Goal: Task Accomplishment & Management: Use online tool/utility

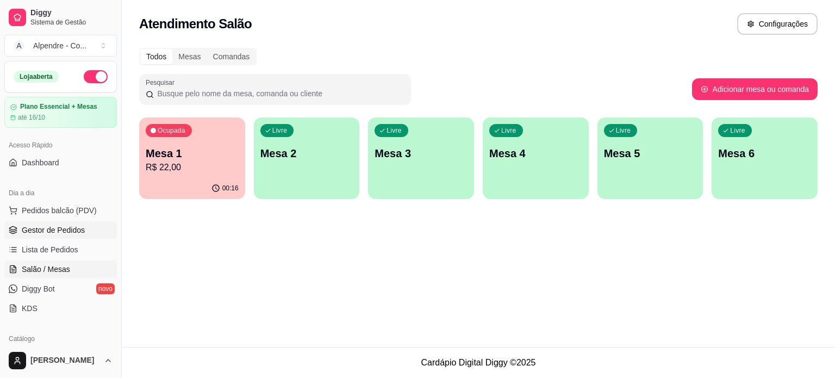
click at [55, 228] on span "Gestor de Pedidos" at bounding box center [53, 230] width 63 height 11
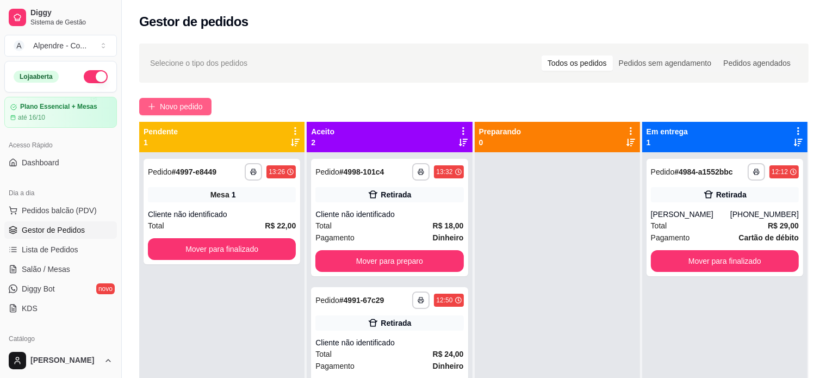
click at [169, 108] on span "Novo pedido" at bounding box center [181, 107] width 43 height 12
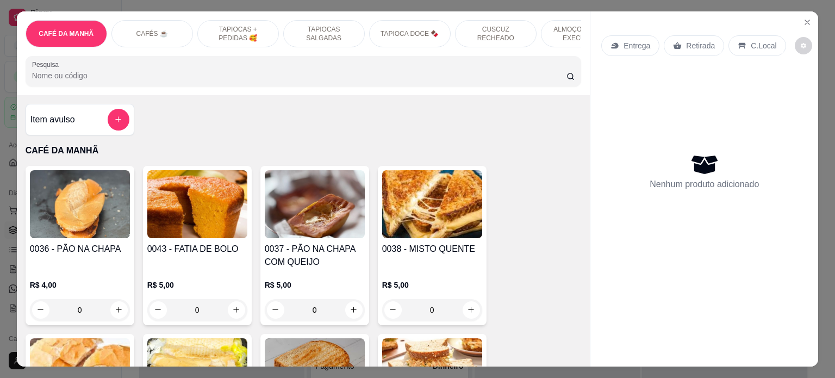
click at [553, 25] on p "ALMOÇO - PRATO EXECUTIVO" at bounding box center [581, 33] width 63 height 17
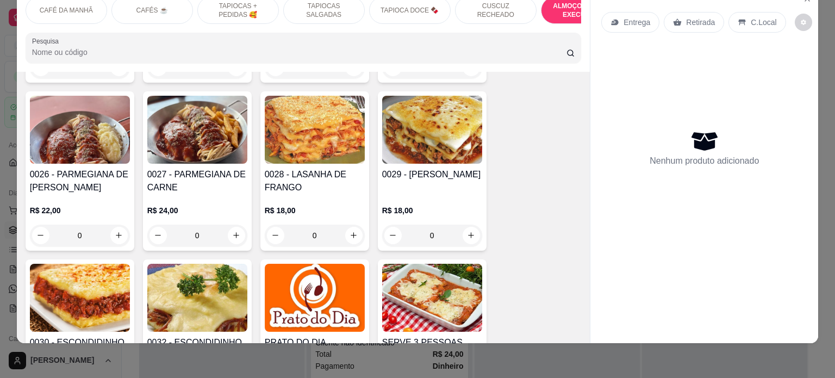
scroll to position [2221, 0]
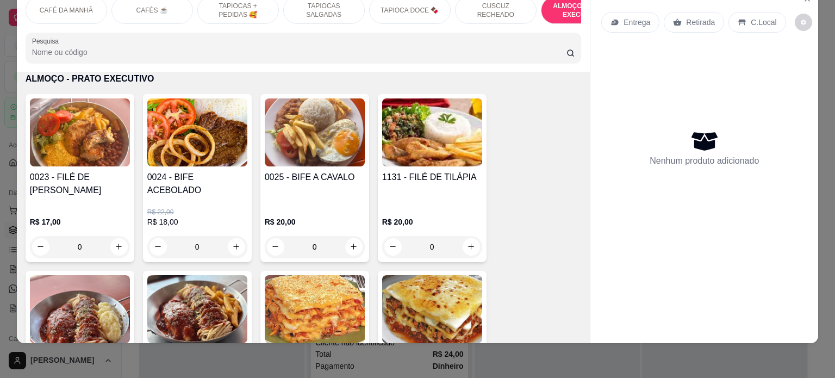
click at [230, 236] on div "0" at bounding box center [197, 247] width 100 height 22
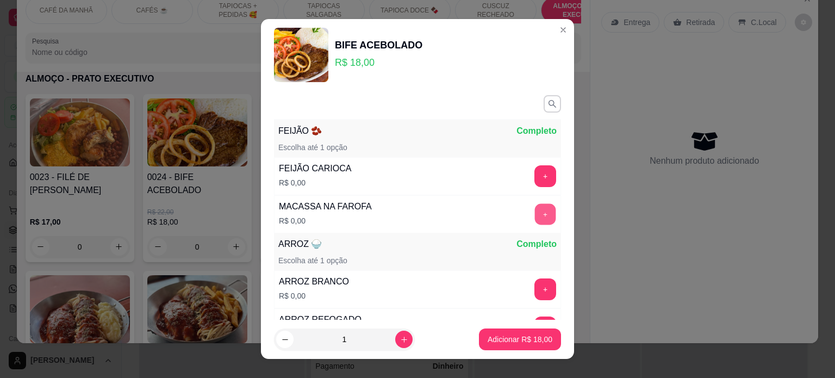
click at [535, 209] on button "+" at bounding box center [545, 213] width 21 height 21
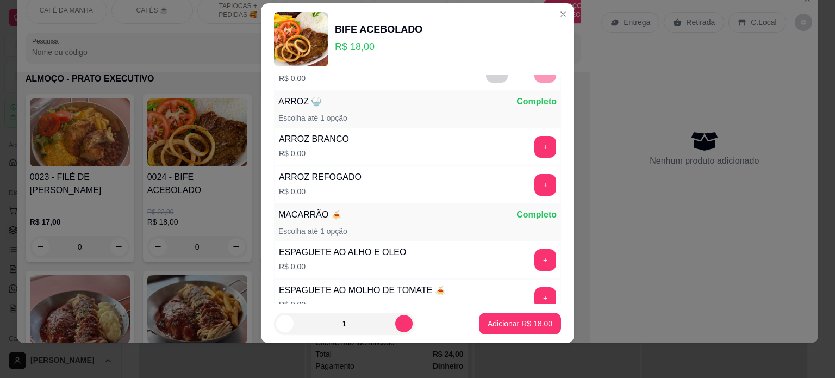
scroll to position [141, 0]
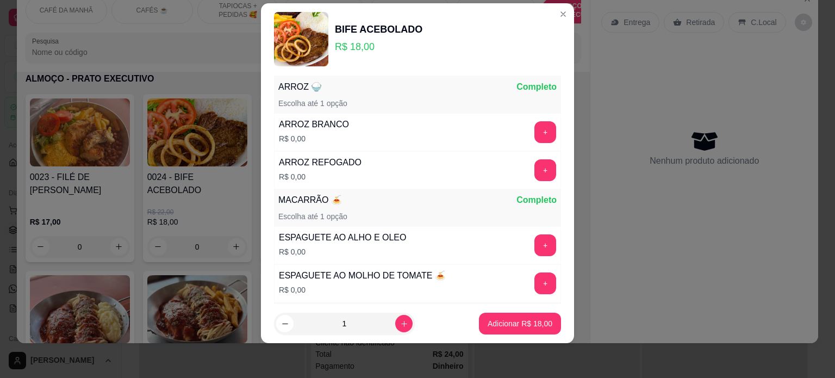
click at [521, 179] on div "ARROZ REFOGADO R$ 0,00 +" at bounding box center [417, 170] width 287 height 38
click at [534, 173] on button "+" at bounding box center [545, 170] width 22 height 22
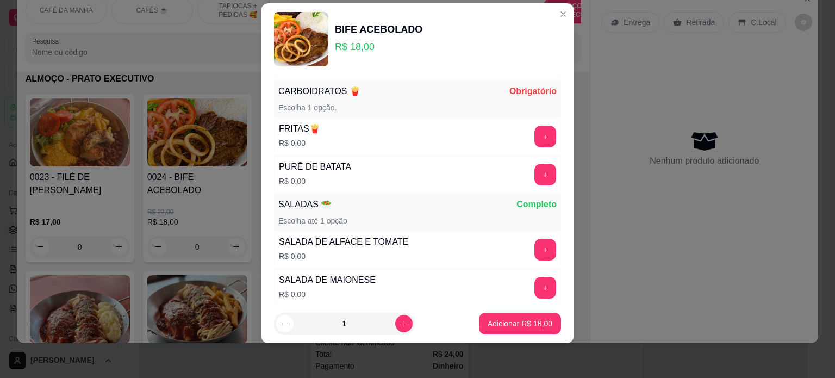
scroll to position [418, 0]
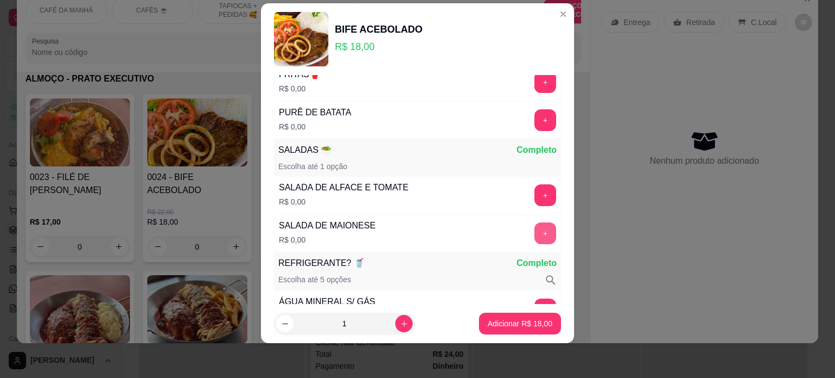
click at [534, 228] on button "+" at bounding box center [545, 233] width 22 height 22
click at [534, 119] on button "+" at bounding box center [545, 120] width 22 height 22
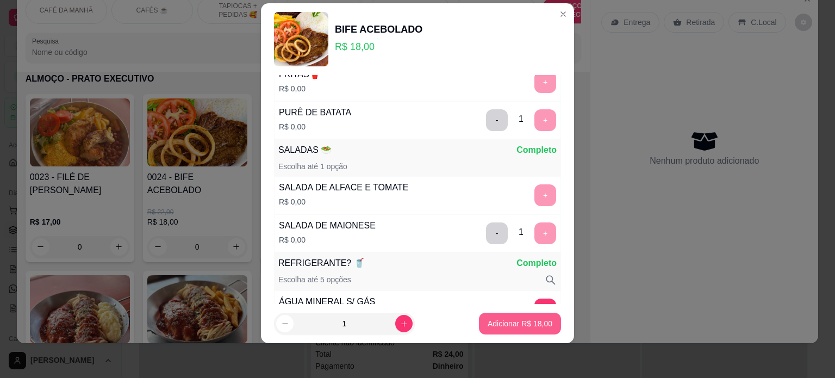
click at [497, 325] on p "Adicionar R$ 18,00" at bounding box center [520, 323] width 65 height 11
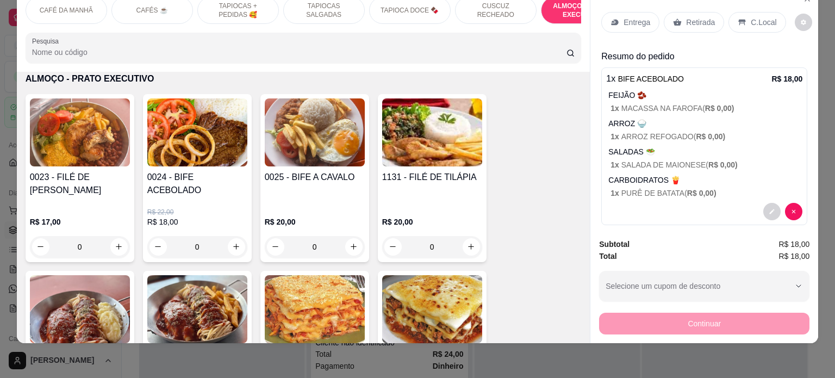
click at [628, 12] on div "Entrega" at bounding box center [630, 22] width 58 height 21
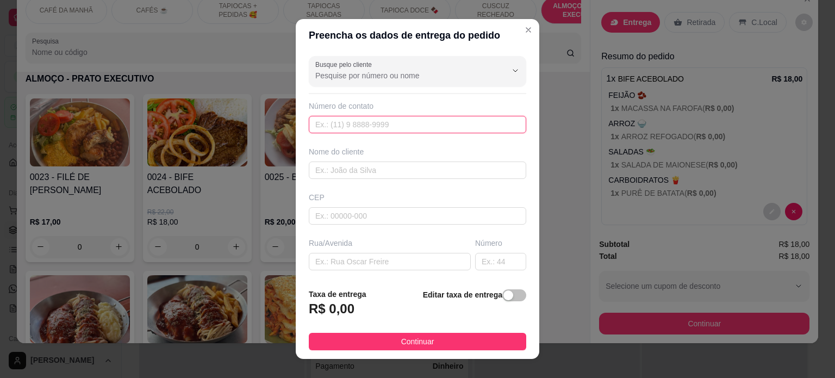
click at [327, 128] on input "text" at bounding box center [417, 124] width 217 height 17
click at [323, 169] on input "text" at bounding box center [417, 169] width 217 height 17
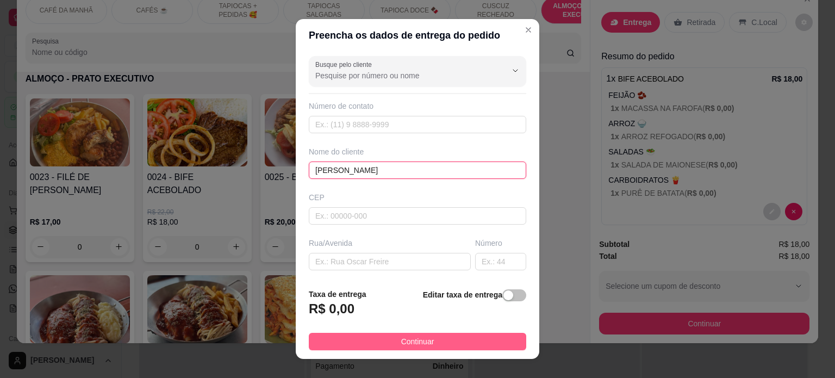
type input "[PERSON_NAME]"
click at [432, 345] on button "Continuar" at bounding box center [417, 341] width 217 height 17
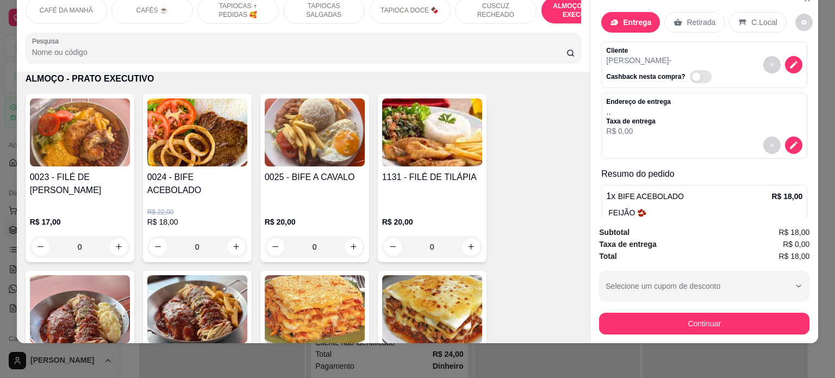
click at [774, 326] on div "Subtotal R$ 18,00 Taxa de entrega R$ 0,00 Total R$ 18,00 Selecione um cupom de …" at bounding box center [704, 280] width 228 height 126
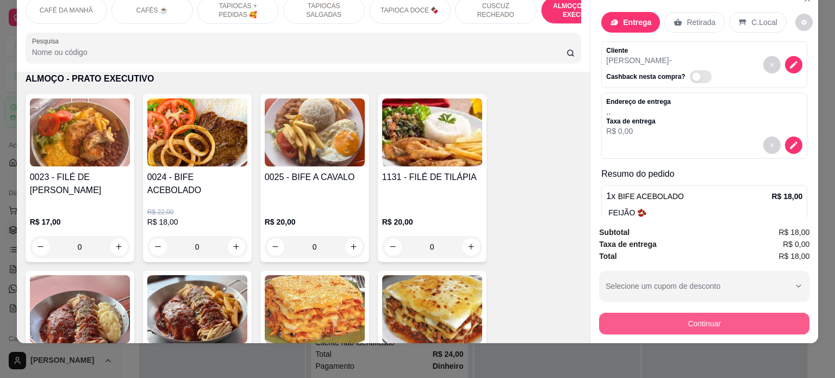
click at [774, 319] on button "Continuar" at bounding box center [704, 324] width 210 height 22
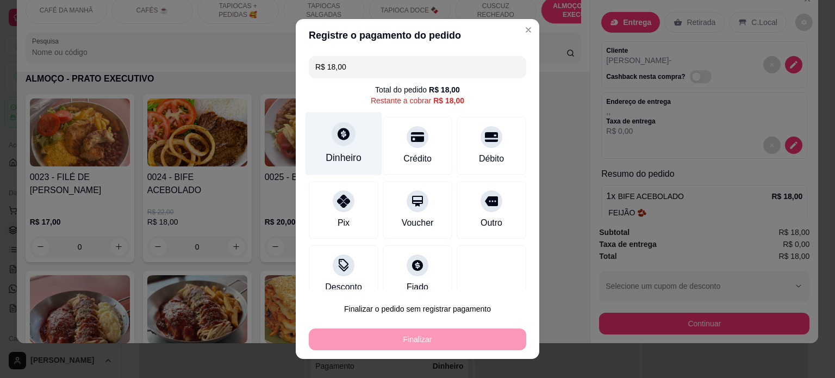
click at [331, 160] on div "Dinheiro" at bounding box center [344, 158] width 36 height 14
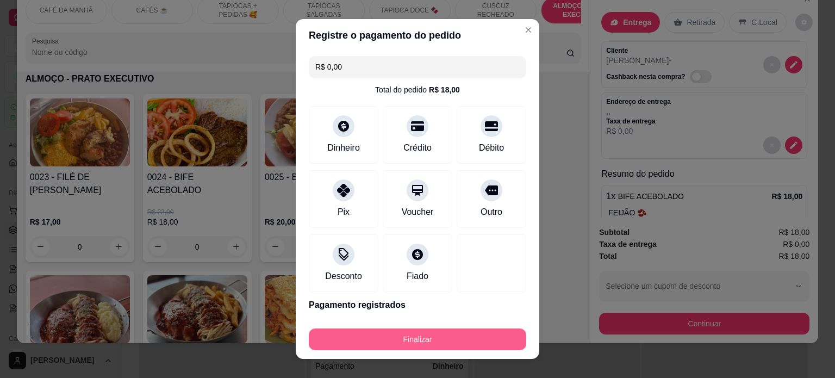
click at [456, 345] on button "Finalizar" at bounding box center [417, 339] width 217 height 22
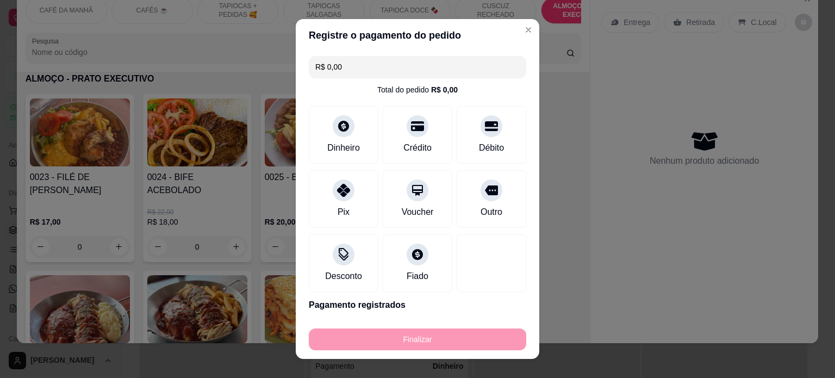
type input "-R$ 18,00"
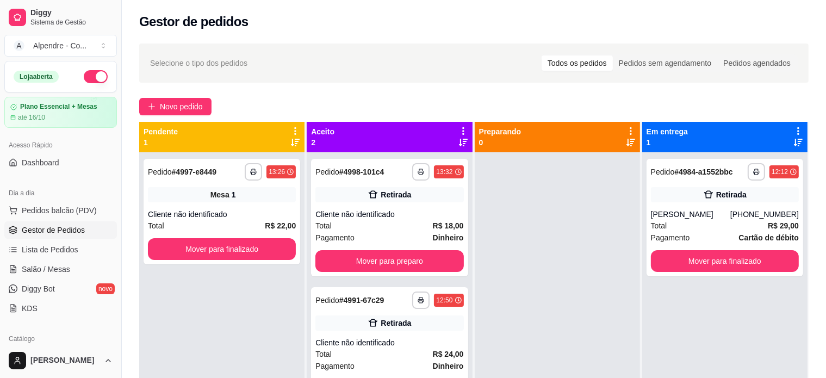
click at [519, 30] on div "Gestor de pedidos" at bounding box center [473, 21] width 669 height 17
click at [57, 203] on button "Pedidos balcão (PDV)" at bounding box center [60, 210] width 113 height 17
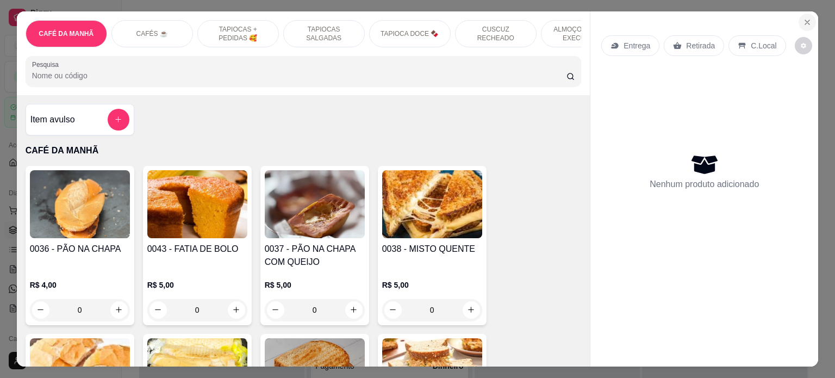
click at [804, 18] on icon "Close" at bounding box center [807, 22] width 9 height 9
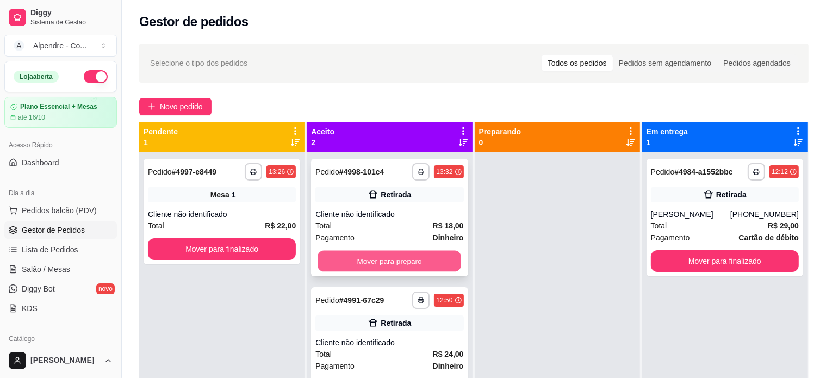
click at [389, 257] on button "Mover para preparo" at bounding box center [389, 261] width 144 height 21
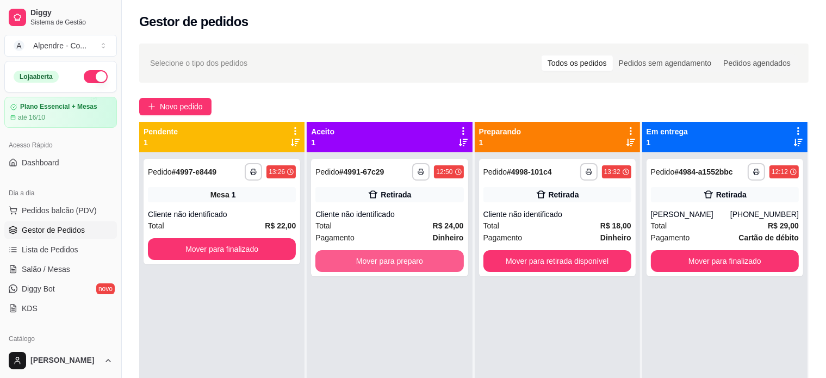
click at [389, 257] on button "Mover para preparo" at bounding box center [389, 261] width 148 height 22
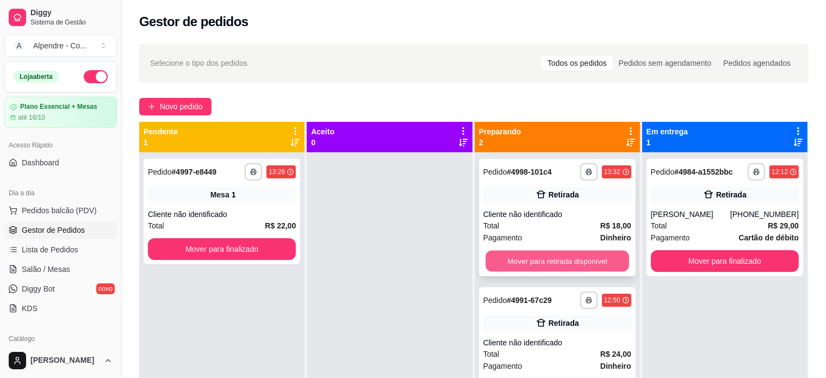
click at [539, 265] on button "Mover para retirada disponível" at bounding box center [557, 261] width 144 height 21
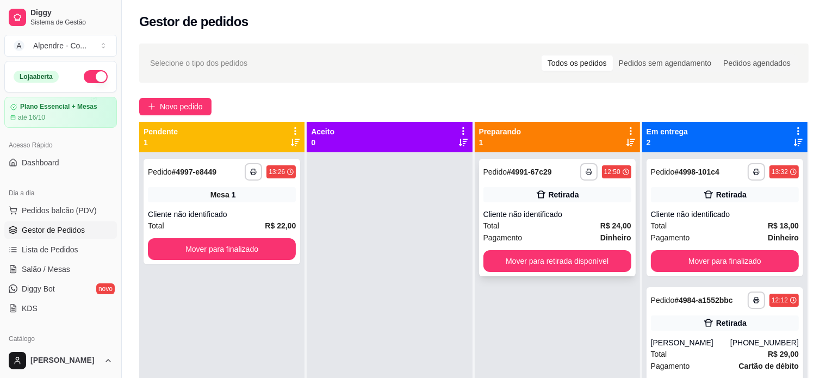
click at [538, 240] on div "Pagamento Dinheiro" at bounding box center [557, 238] width 148 height 12
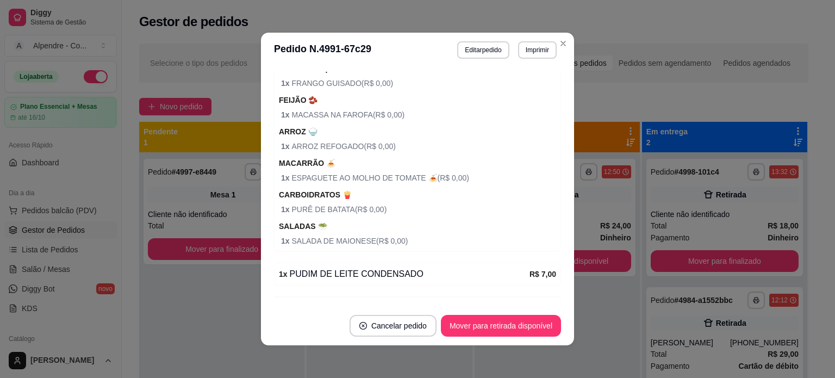
scroll to position [272, 0]
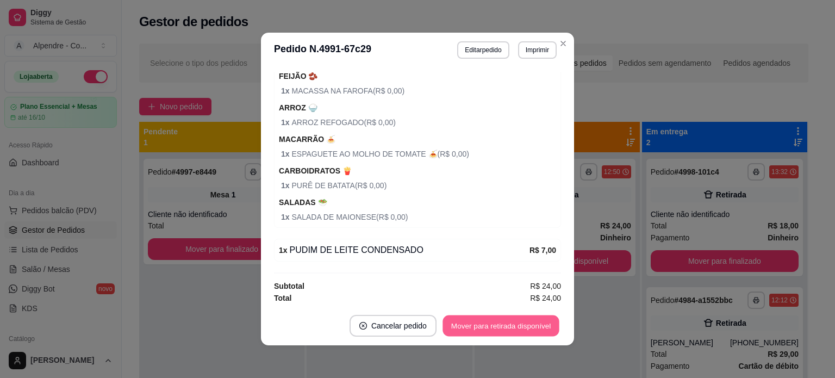
click at [469, 319] on button "Mover para retirada disponível" at bounding box center [501, 325] width 116 height 21
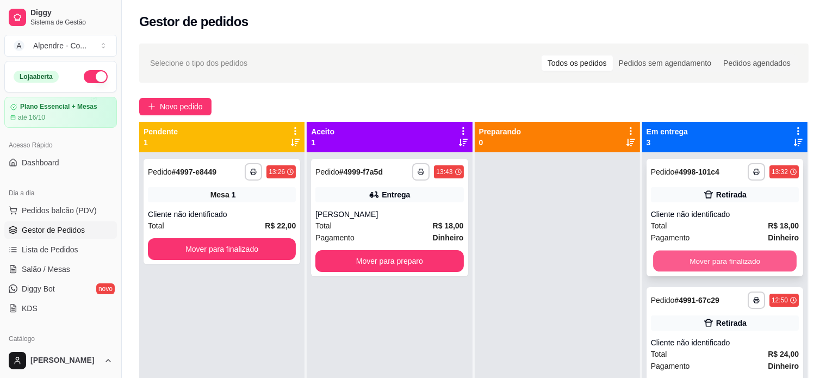
click at [694, 260] on button "Mover para finalizado" at bounding box center [725, 261] width 144 height 21
click at [694, 260] on button "Mover para finalizado" at bounding box center [725, 261] width 148 height 22
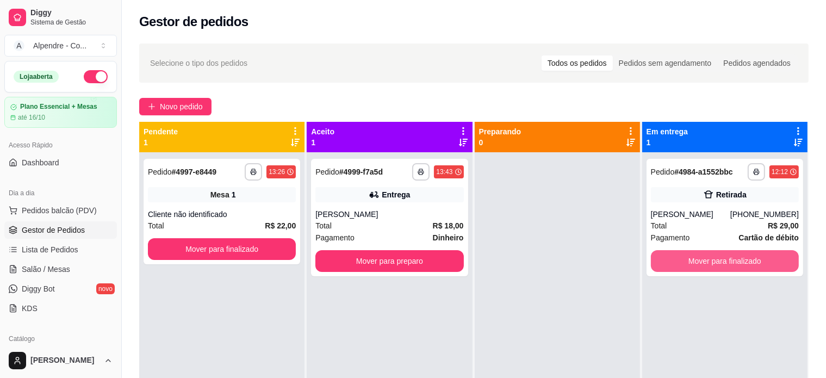
click at [694, 260] on button "Mover para finalizado" at bounding box center [725, 261] width 148 height 22
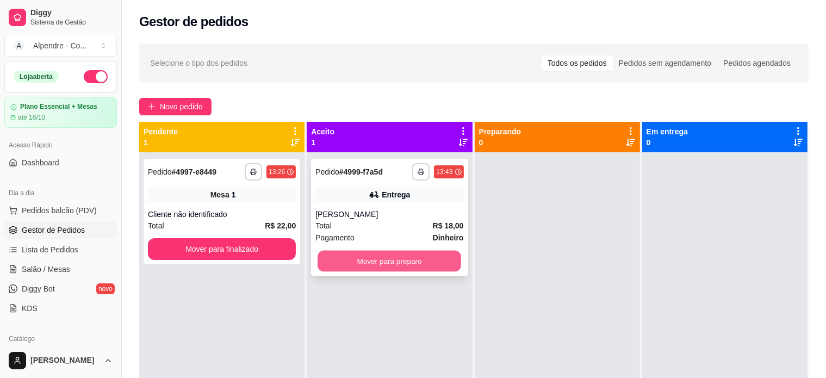
click at [394, 251] on button "Mover para preparo" at bounding box center [389, 261] width 144 height 21
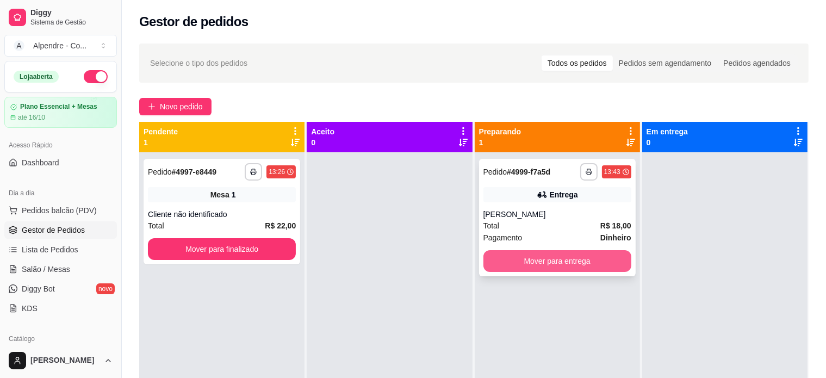
click at [571, 266] on button "Mover para entrega" at bounding box center [557, 261] width 148 height 22
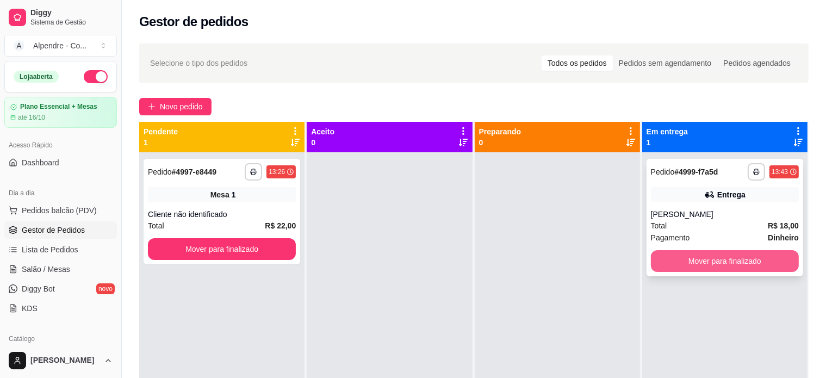
click at [690, 263] on button "Mover para finalizado" at bounding box center [725, 261] width 148 height 22
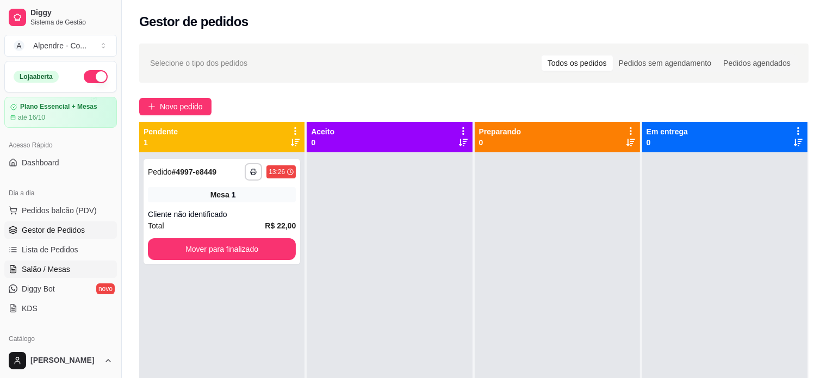
click at [35, 271] on span "Salão / Mesas" at bounding box center [46, 269] width 48 height 11
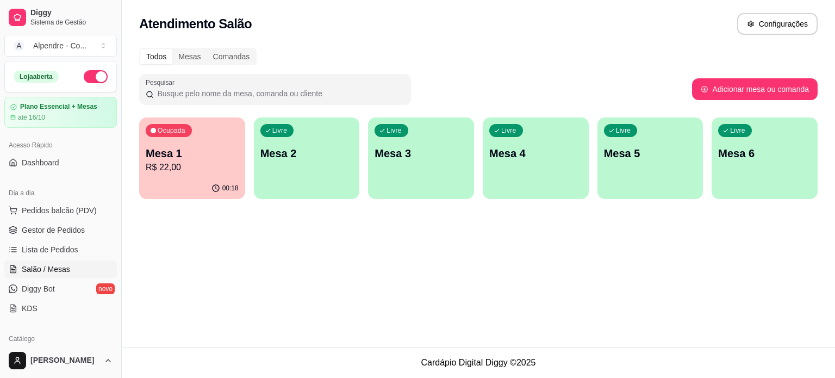
click at [209, 162] on p "R$ 22,00" at bounding box center [192, 167] width 93 height 13
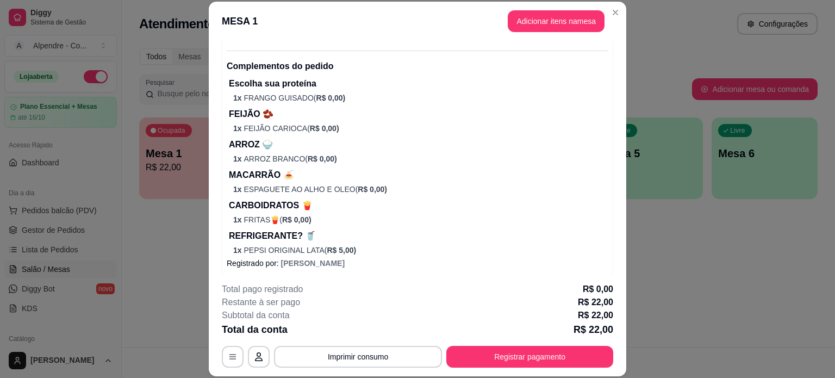
scroll to position [126, 0]
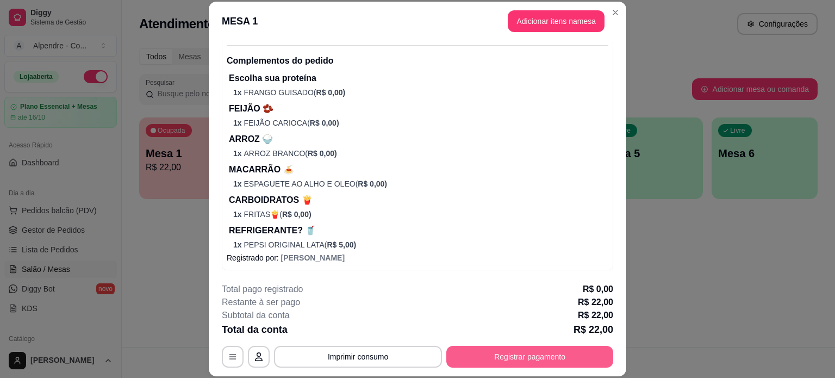
click at [527, 356] on button "Registrar pagamento" at bounding box center [529, 357] width 167 height 22
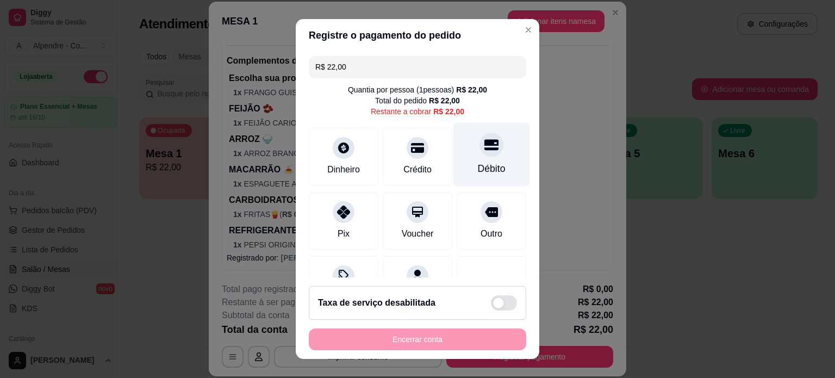
click at [478, 165] on div "Débito" at bounding box center [492, 168] width 28 height 14
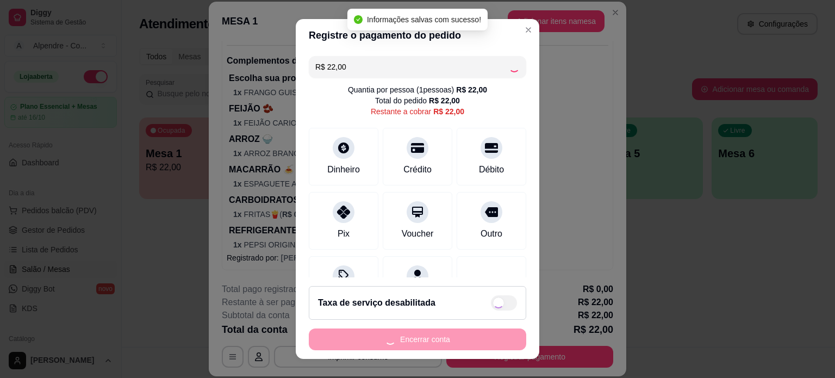
type input "R$ 0,00"
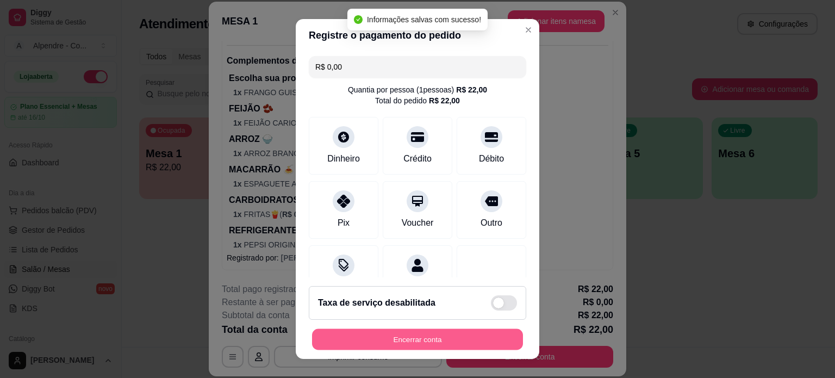
click at [423, 341] on button "Encerrar conta" at bounding box center [417, 339] width 211 height 21
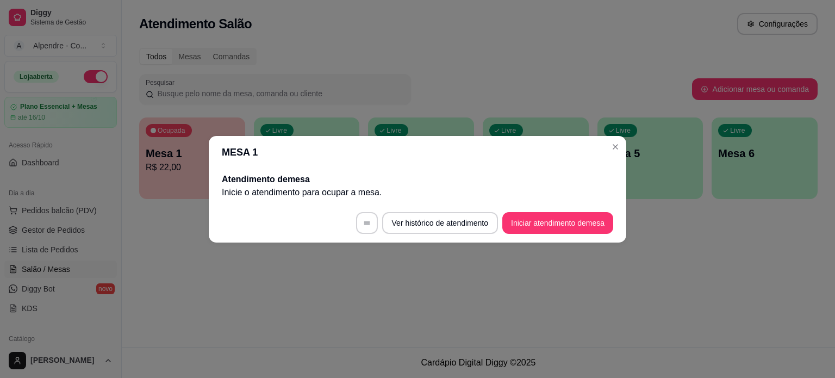
scroll to position [0, 0]
